Goal: Navigation & Orientation: Understand site structure

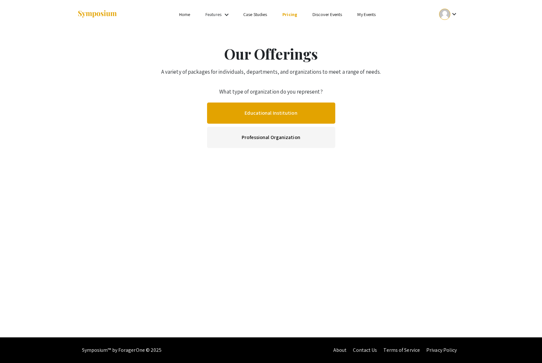
click at [280, 115] on link "Educational Institution" at bounding box center [271, 113] width 128 height 21
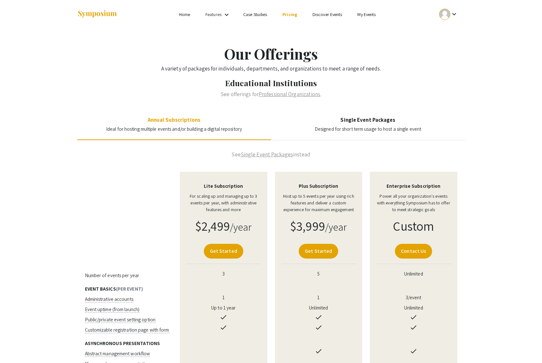
click at [102, 13] on img at bounding box center [97, 14] width 40 height 9
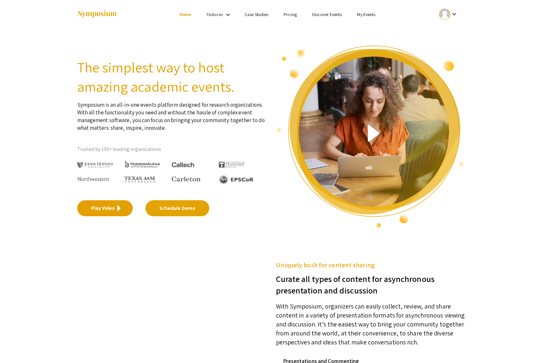
click at [111, 213] on link "Play Video" at bounding box center [105, 209] width 56 height 16
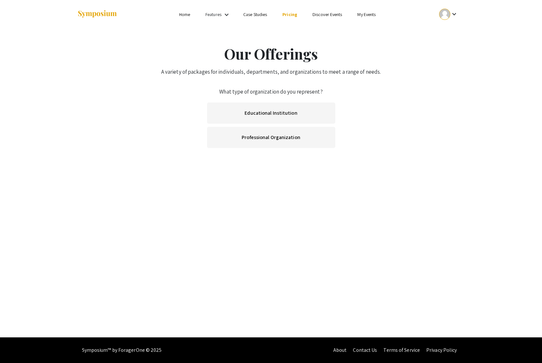
click at [105, 14] on img at bounding box center [97, 14] width 40 height 9
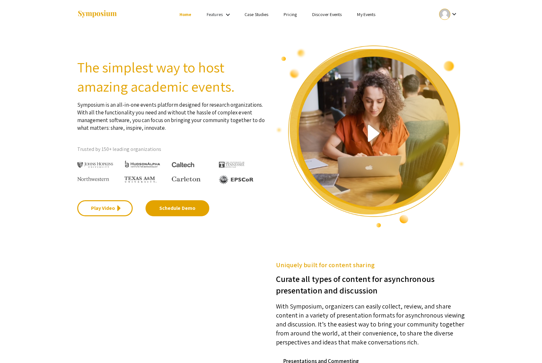
click at [219, 16] on link "Features" at bounding box center [215, 15] width 16 height 6
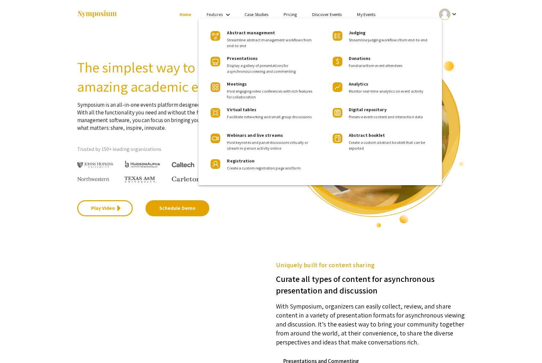
click at [89, 28] on div at bounding box center [271, 181] width 542 height 363
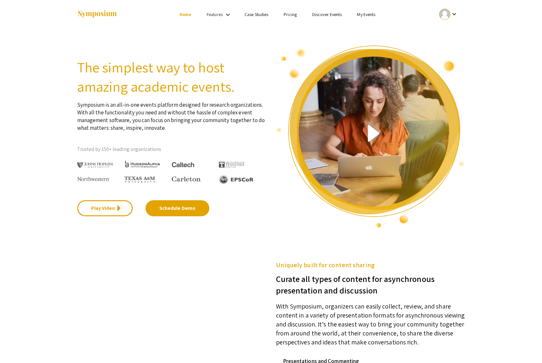
click at [226, 16] on mat-icon "keyboard_arrow_down" at bounding box center [228, 15] width 8 height 8
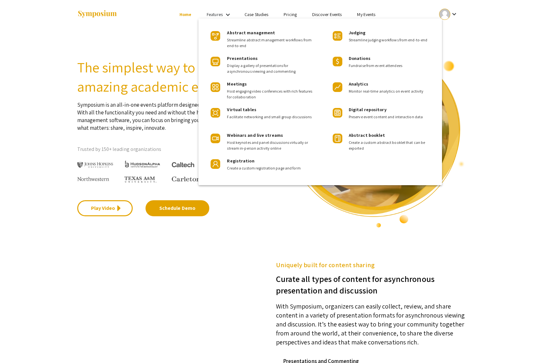
click at [194, 16] on div at bounding box center [271, 181] width 542 height 363
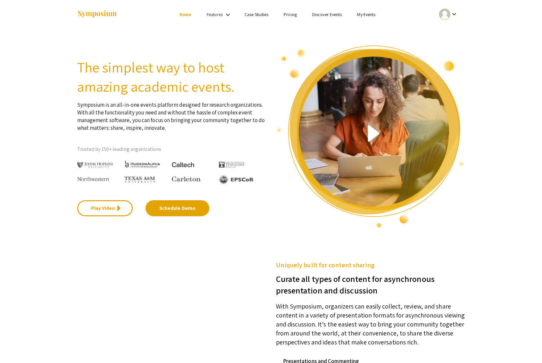
click at [189, 16] on link "Home" at bounding box center [186, 15] width 12 height 6
click at [222, 16] on link "Features" at bounding box center [215, 15] width 16 height 6
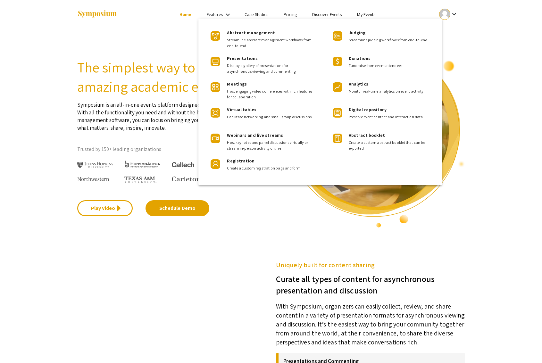
click at [505, 83] on div at bounding box center [271, 181] width 542 height 363
